Goal: Use online tool/utility: Utilize a website feature to perform a specific function

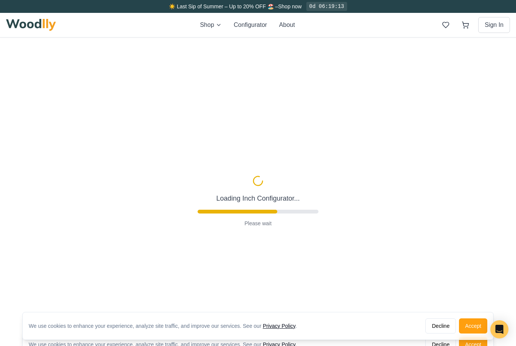
type input "56"
type input "2"
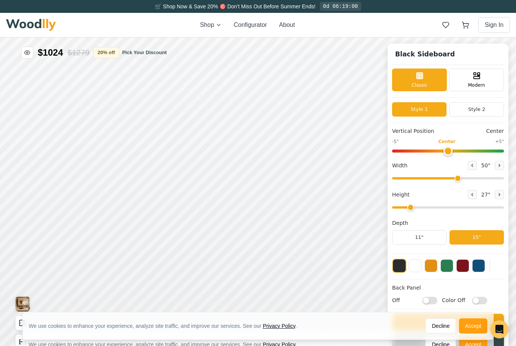
type input "50"
type input "6"
click at [353, 116] on div "15"" at bounding box center [354, 117] width 8 height 8
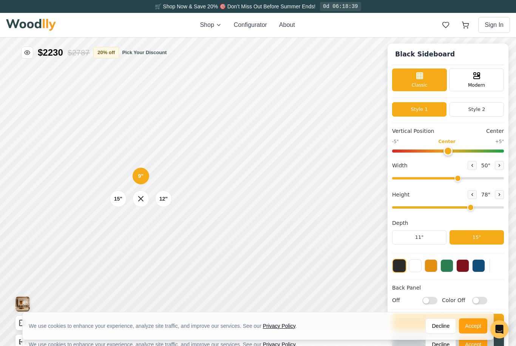
click at [428, 31] on div "15"" at bounding box center [422, 30] width 17 height 17
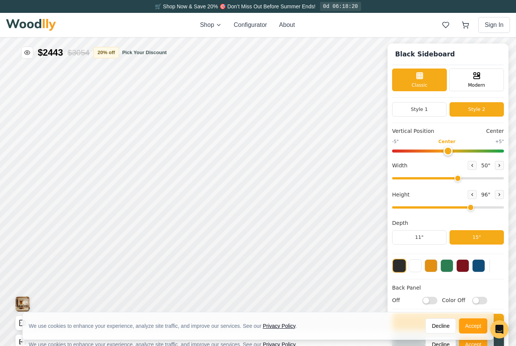
click at [392, 169] on button "Style 1" at bounding box center [391, 166] width 54 height 14
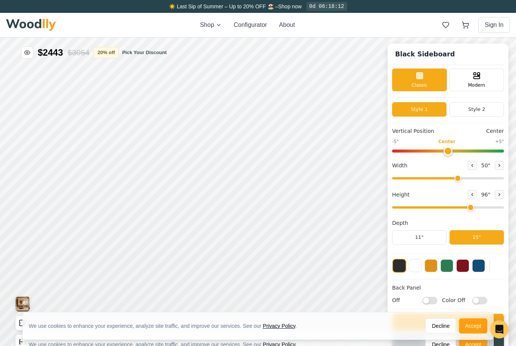
click at [436, 200] on div "Modern" at bounding box center [433, 199] width 55 height 23
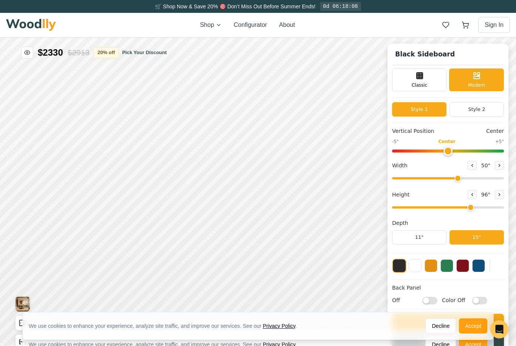
click at [425, 79] on div "Classic" at bounding box center [419, 79] width 55 height 23
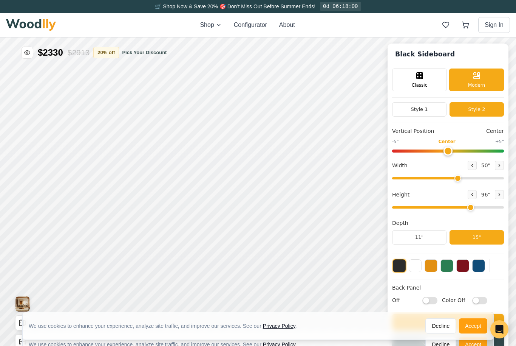
click at [390, 133] on line at bounding box center [390, 133] width 0 height 6
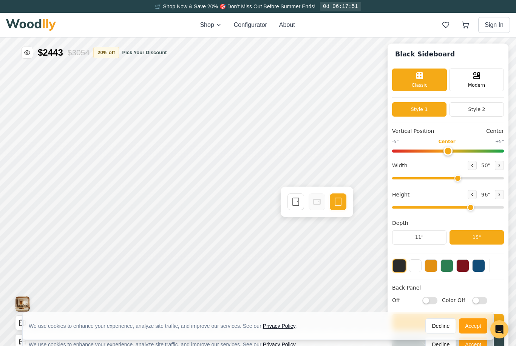
click at [473, 71] on icon at bounding box center [473, 71] width 0 height 0
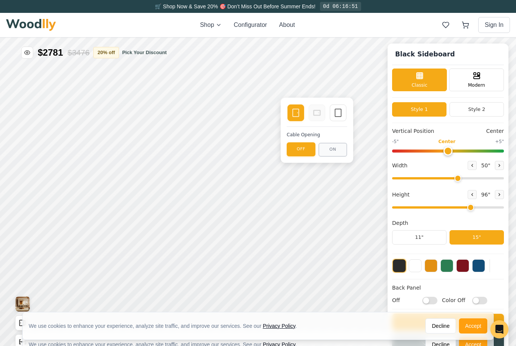
click at [320, 123] on button "OFF" at bounding box center [319, 123] width 29 height 14
